Goal: Find specific page/section: Find specific page/section

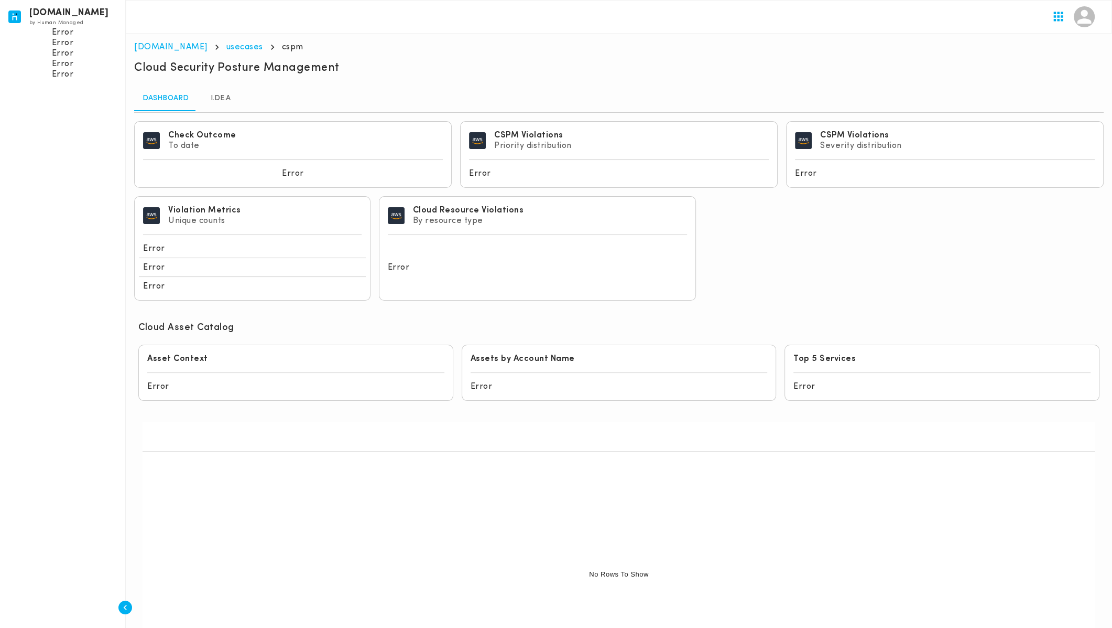
click at [1027, 22] on div at bounding box center [619, 17] width 987 height 34
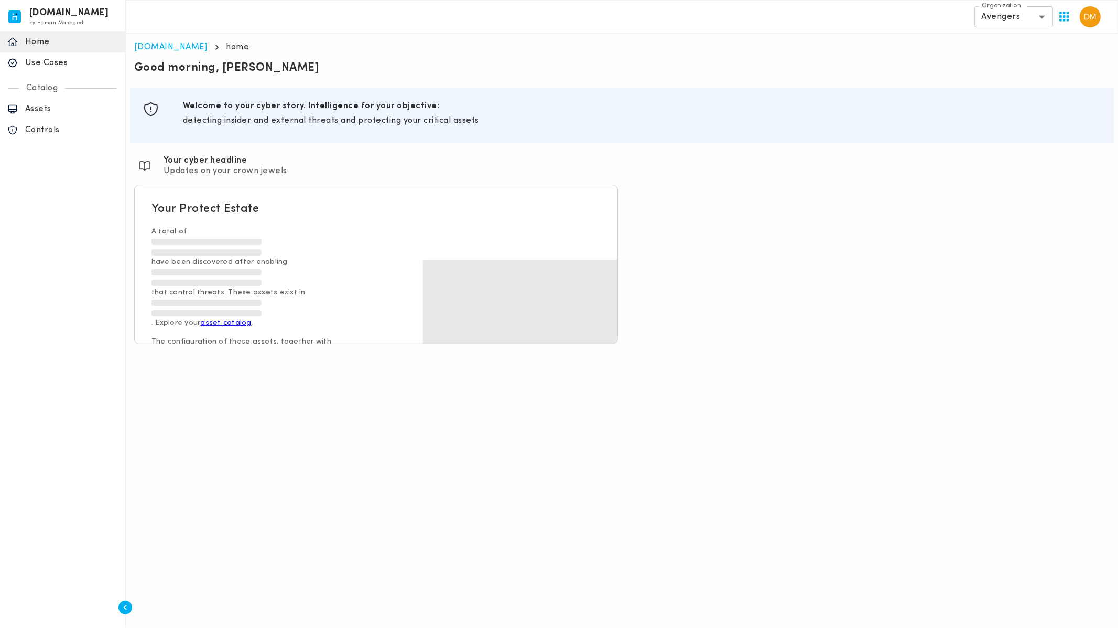
click at [49, 67] on p "Use Cases" at bounding box center [71, 63] width 93 height 10
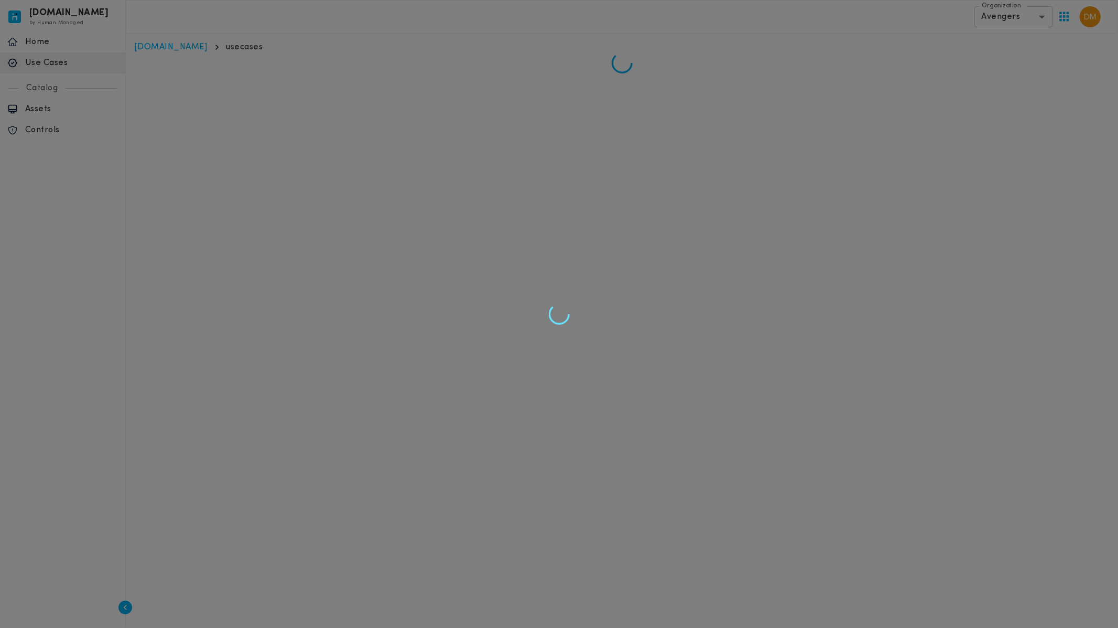
click at [1005, 19] on div at bounding box center [559, 314] width 1118 height 628
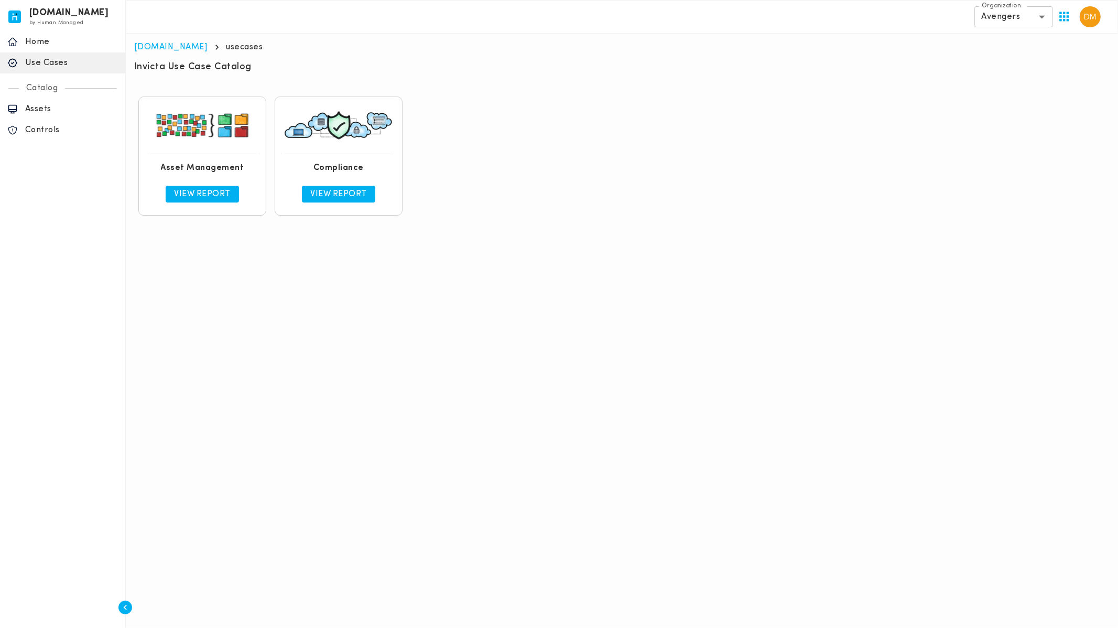
click at [201, 186] on link "View Report" at bounding box center [202, 194] width 73 height 17
click at [1032, 26] on body "[DOMAIN_NAME] by Human Managed {"resourceSet":[{"resourceId":"invicta-io/web/na…" at bounding box center [559, 114] width 1118 height 228
click at [1022, 74] on li "Pacific Rim" at bounding box center [1014, 81] width 79 height 17
type input "**********"
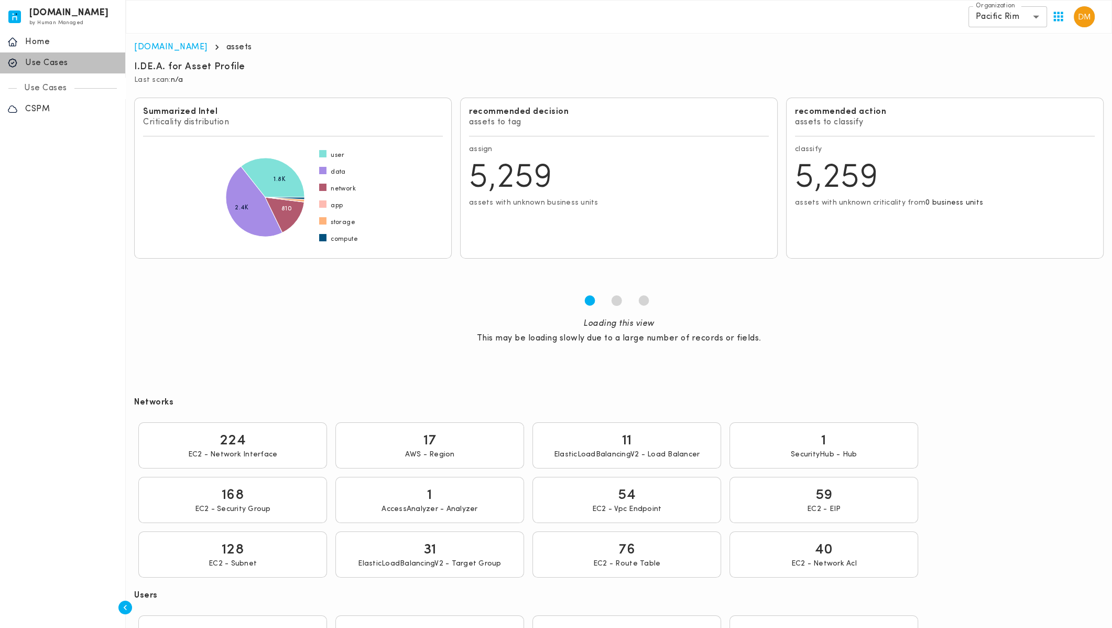
click at [47, 61] on p "Use Cases" at bounding box center [71, 63] width 93 height 10
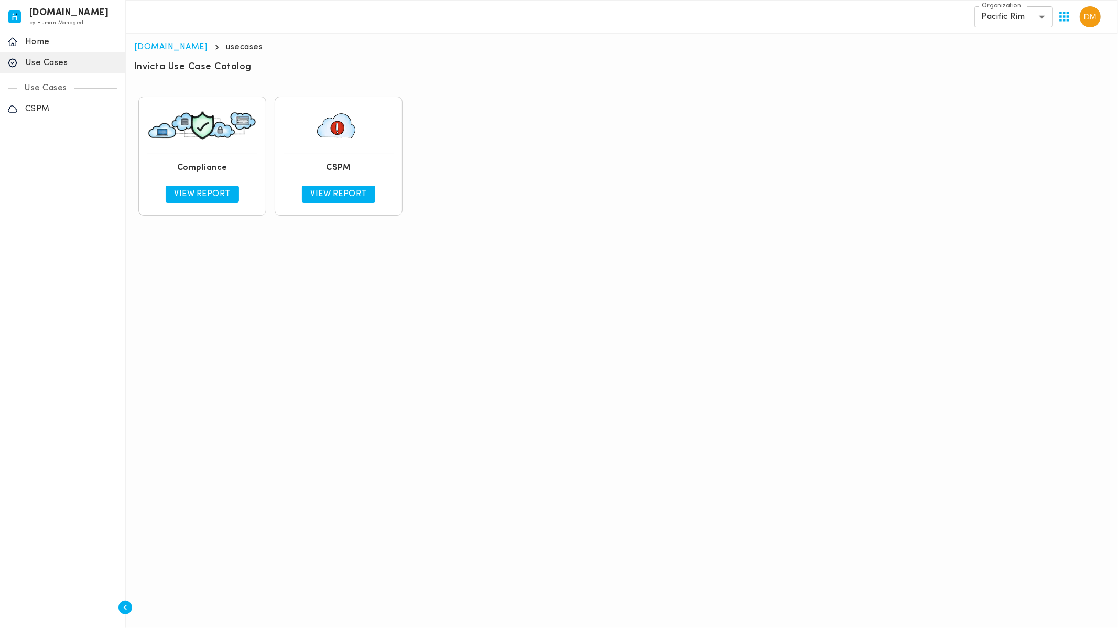
click at [365, 199] on p "View Report" at bounding box center [338, 194] width 57 height 10
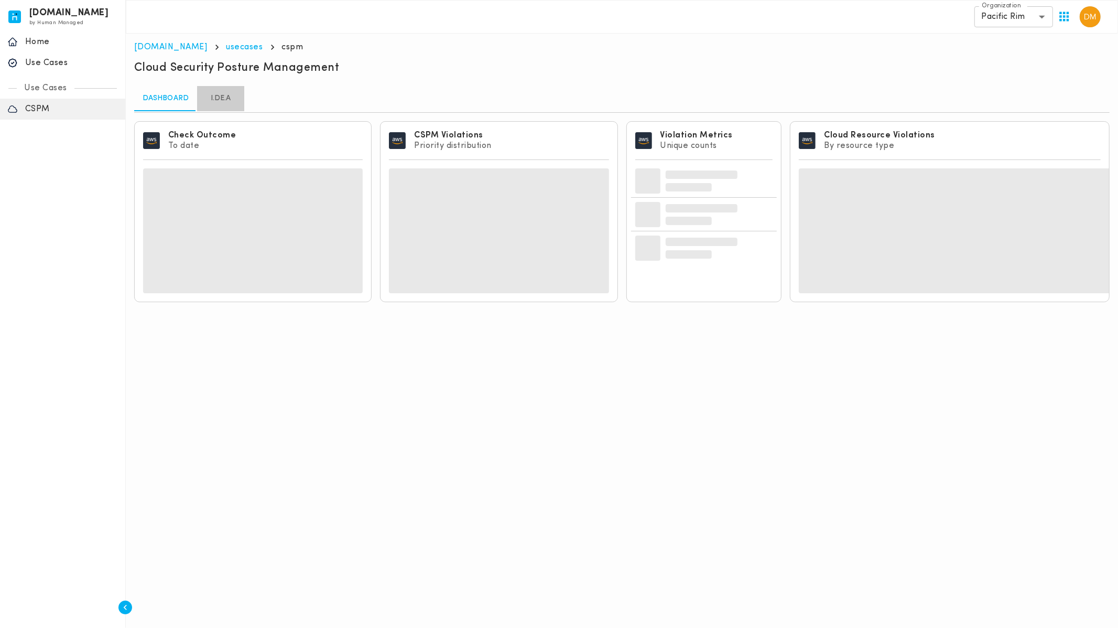
click at [229, 101] on link "I.DE.A" at bounding box center [220, 98] width 47 height 25
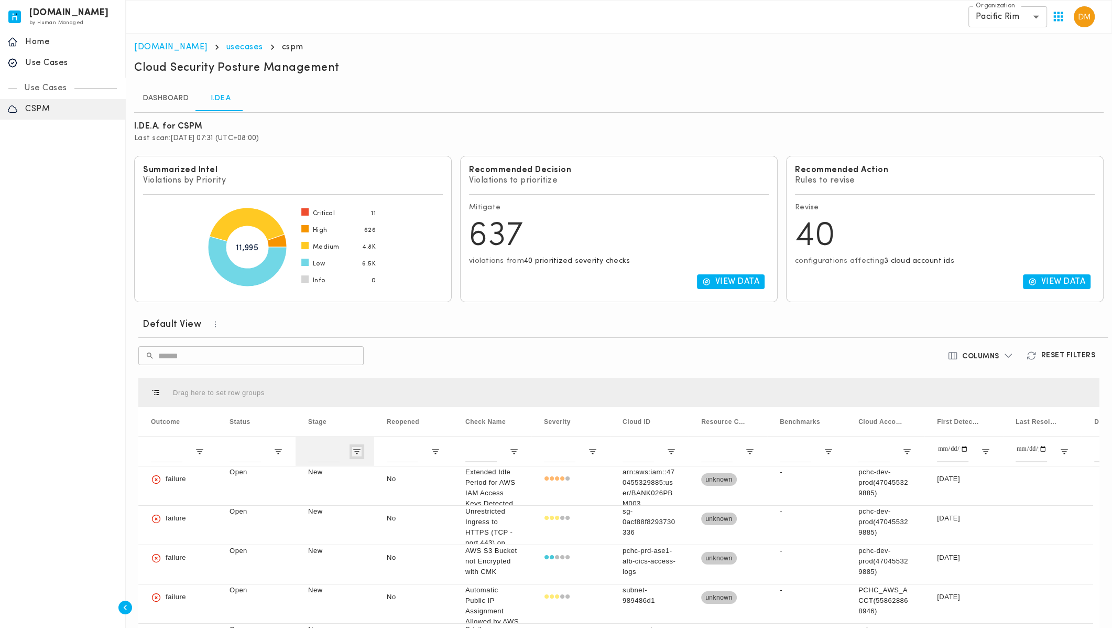
click at [356, 454] on span "Open Filter Menu" at bounding box center [356, 451] width 9 height 9
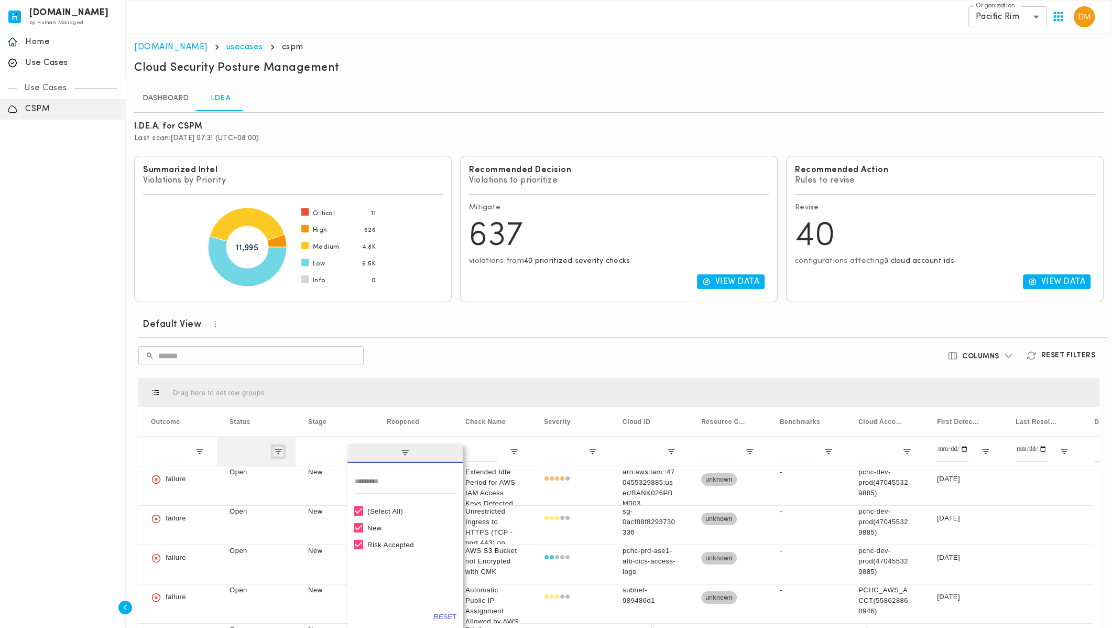
click at [277, 449] on span "Open Filter Menu" at bounding box center [278, 451] width 9 height 9
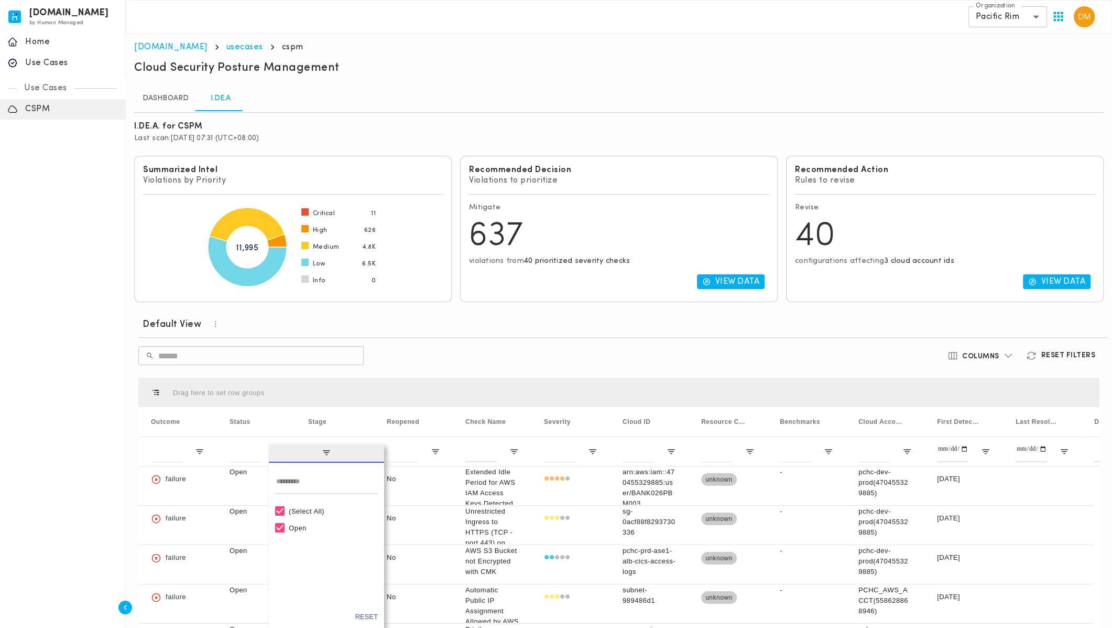
click at [405, 380] on div "Drag here to set row groups" at bounding box center [618, 391] width 961 height 29
click at [355, 452] on span "Open Filter Menu" at bounding box center [356, 451] width 9 height 9
